Goal: Information Seeking & Learning: Learn about a topic

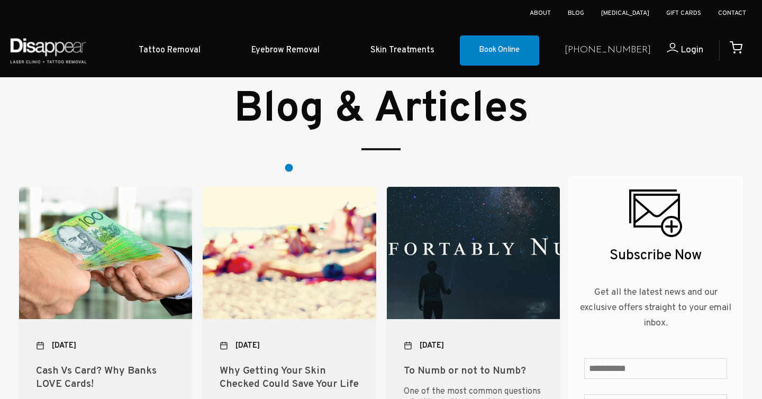
scroll to position [4095, 0]
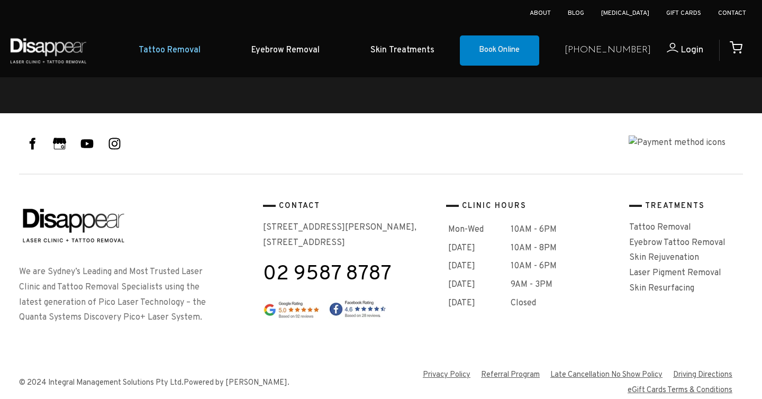
click at [200, 49] on link "Tattoo Removal" at bounding box center [169, 50] width 113 height 32
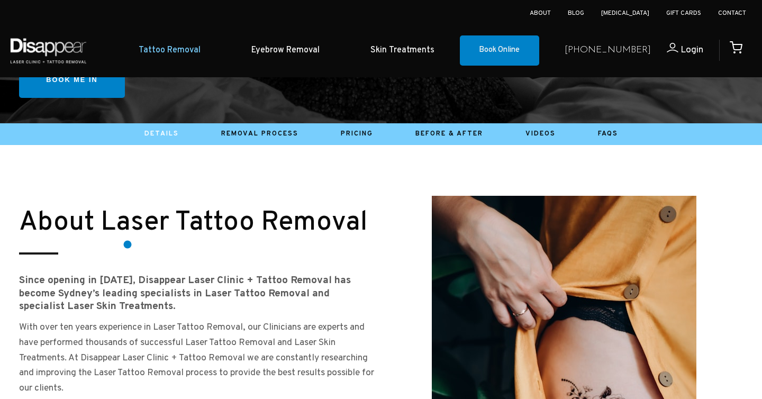
scroll to position [419, 0]
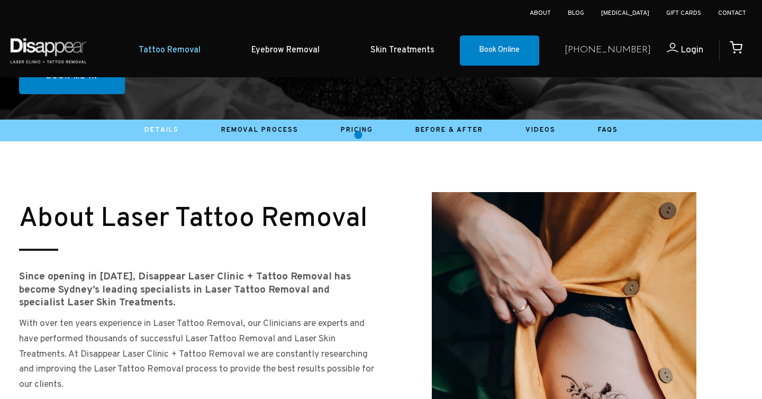
click at [358, 135] on li "Pricing" at bounding box center [357, 130] width 75 height 16
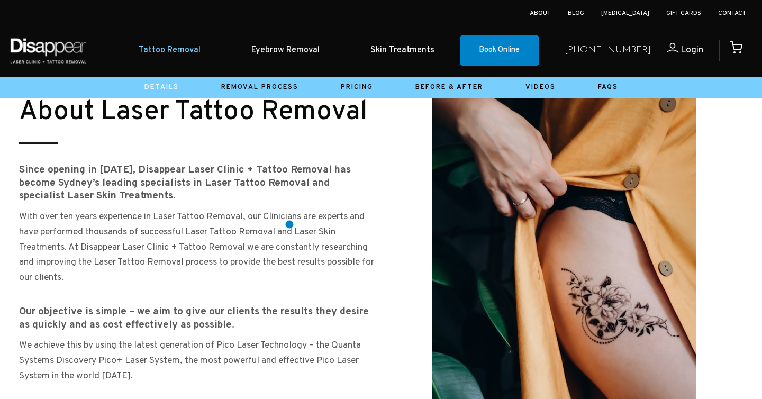
scroll to position [527, 0]
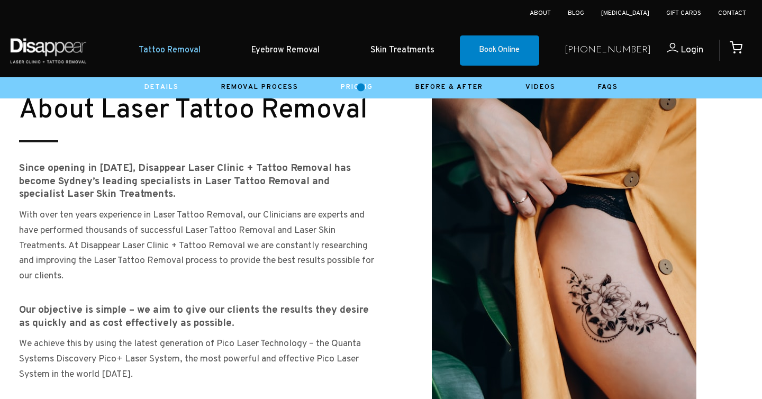
click at [361, 87] on link "Pricing" at bounding box center [357, 87] width 32 height 8
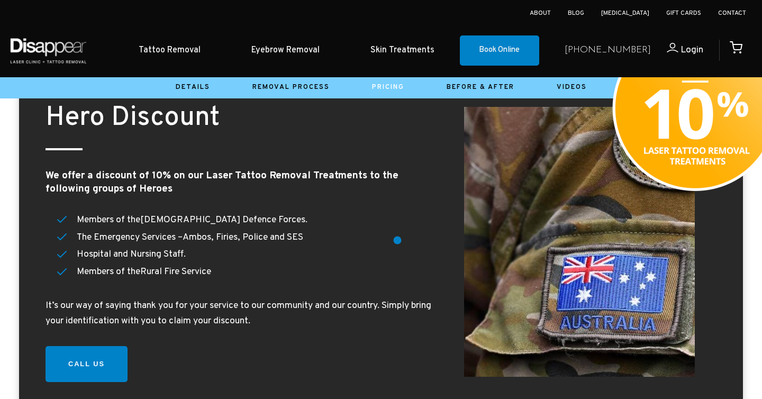
scroll to position [1294, 0]
